Goal: Transaction & Acquisition: Purchase product/service

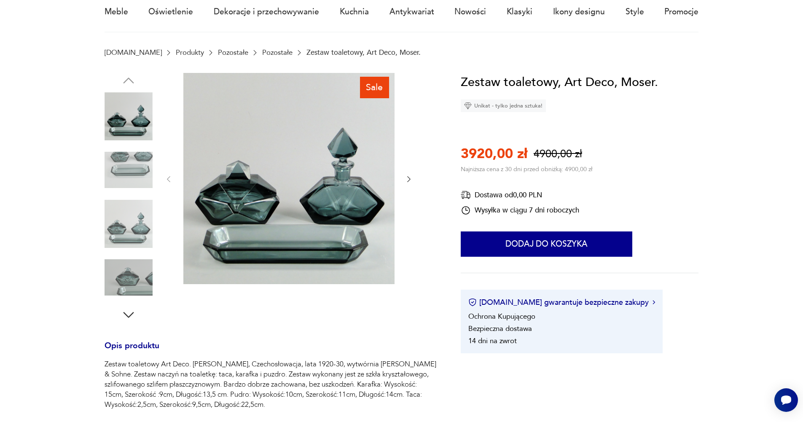
scroll to position [84, 0]
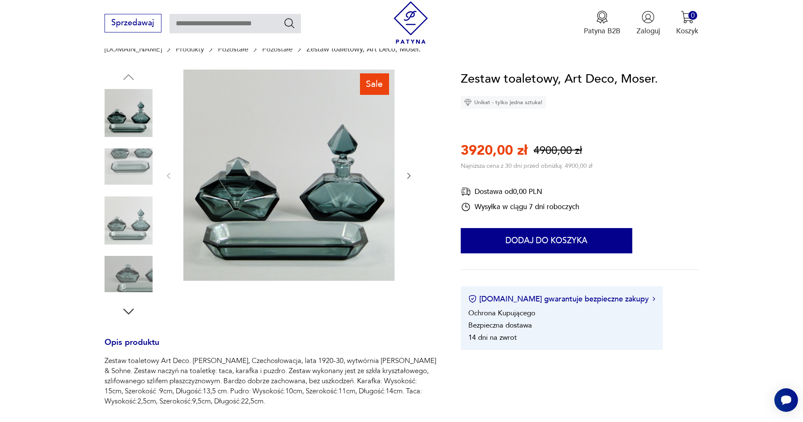
click at [409, 175] on icon "button" at bounding box center [409, 175] width 8 height 8
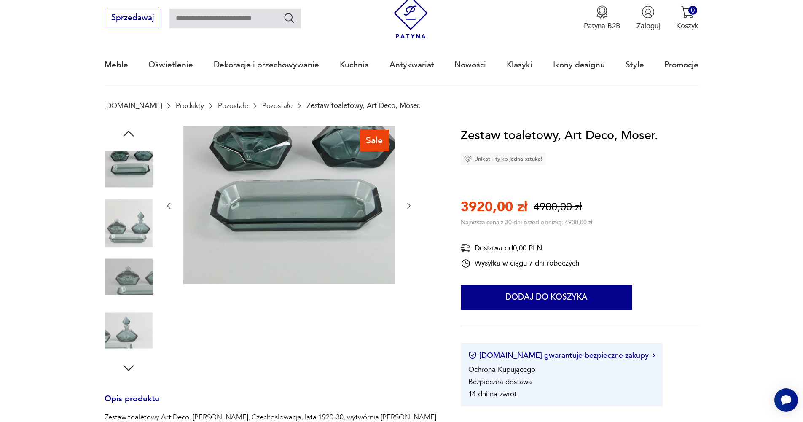
scroll to position [0, 0]
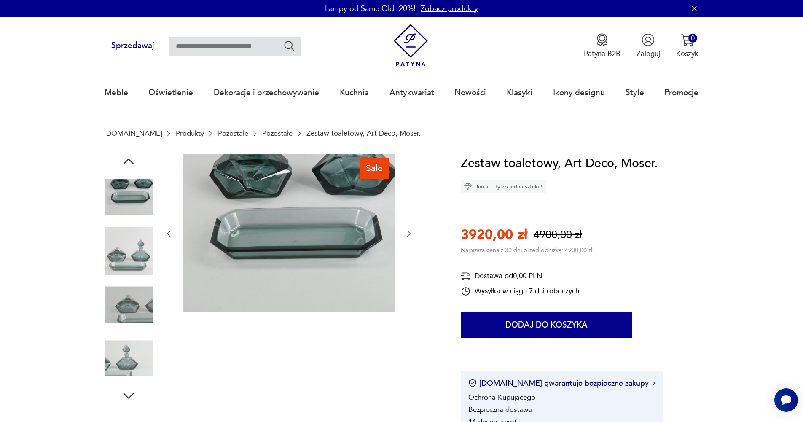
click at [410, 233] on icon "button" at bounding box center [408, 234] width 3 height 6
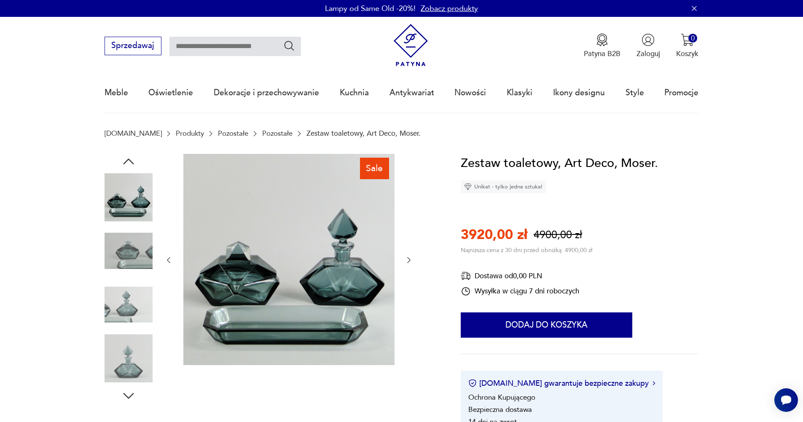
click at [407, 260] on icon "button" at bounding box center [409, 260] width 8 height 8
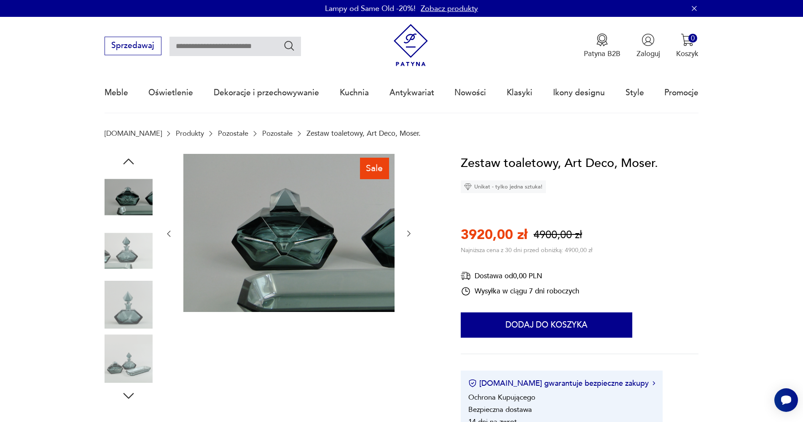
click at [407, 260] on div at bounding box center [288, 234] width 249 height 160
click at [411, 233] on icon "button" at bounding box center [409, 233] width 8 height 8
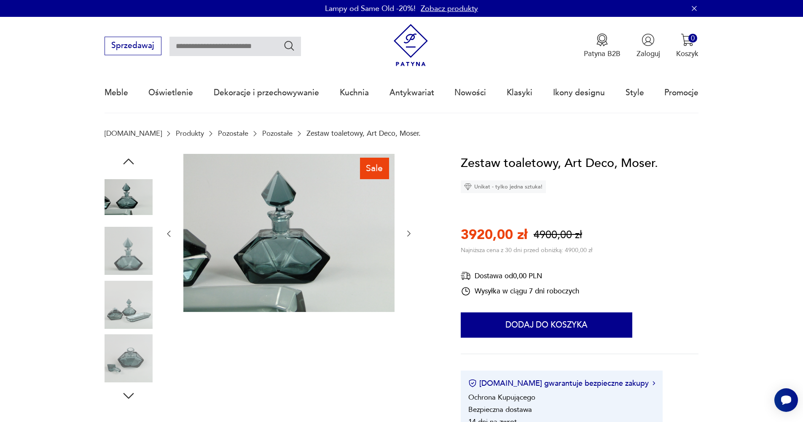
click at [410, 231] on icon "button" at bounding box center [409, 233] width 8 height 8
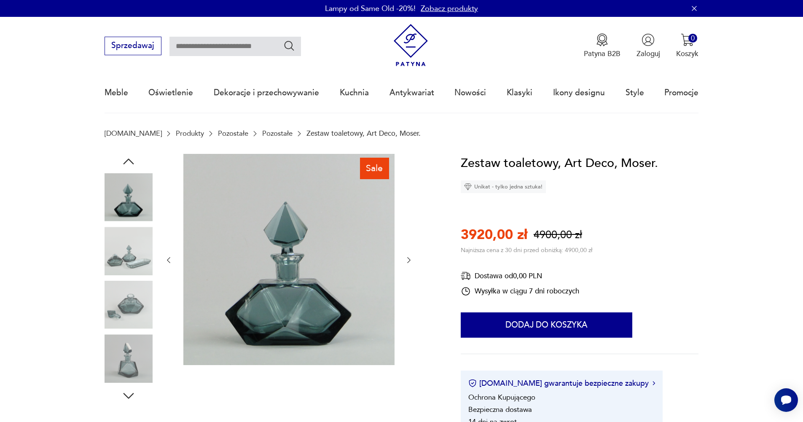
click at [410, 231] on div at bounding box center [288, 260] width 249 height 213
click at [408, 259] on icon "button" at bounding box center [409, 260] width 8 height 8
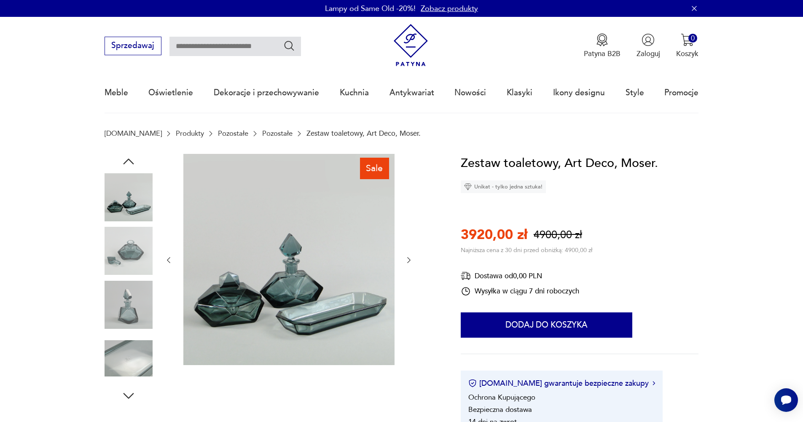
click at [408, 259] on icon "button" at bounding box center [409, 260] width 8 height 8
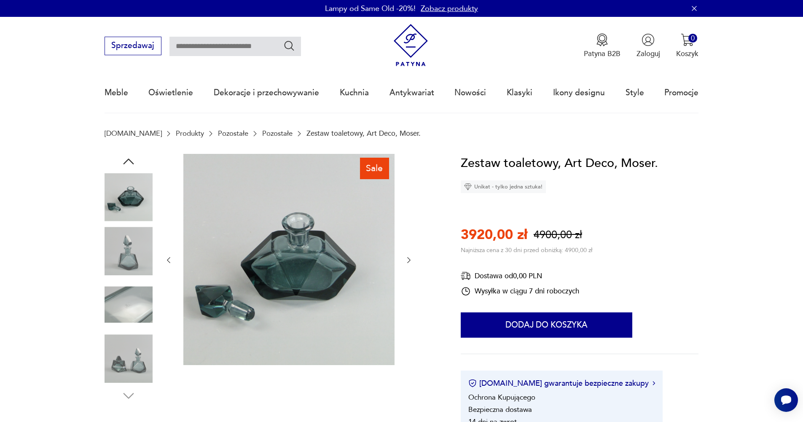
click at [407, 260] on icon "button" at bounding box center [409, 260] width 8 height 8
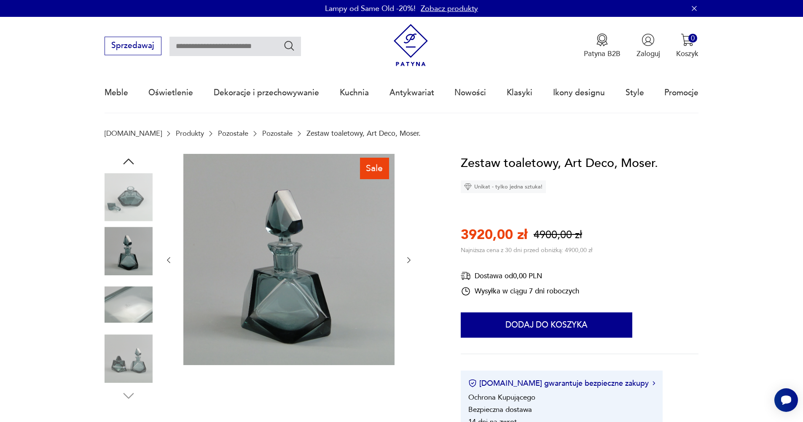
click at [407, 260] on icon "button" at bounding box center [409, 260] width 8 height 8
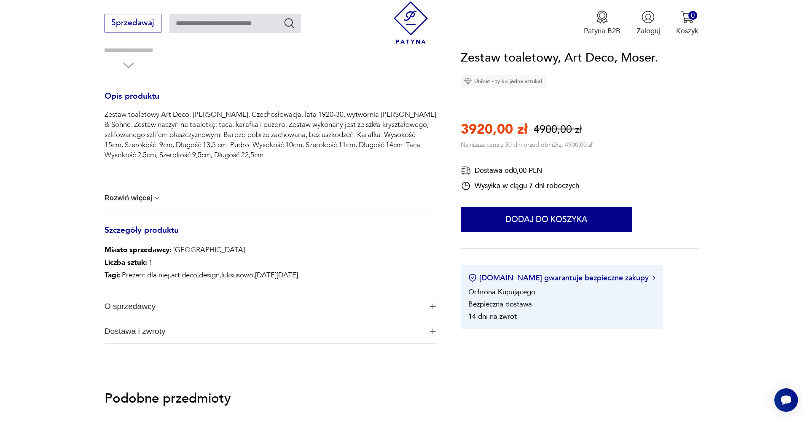
scroll to position [337, 0]
